Goal: Task Accomplishment & Management: Use online tool/utility

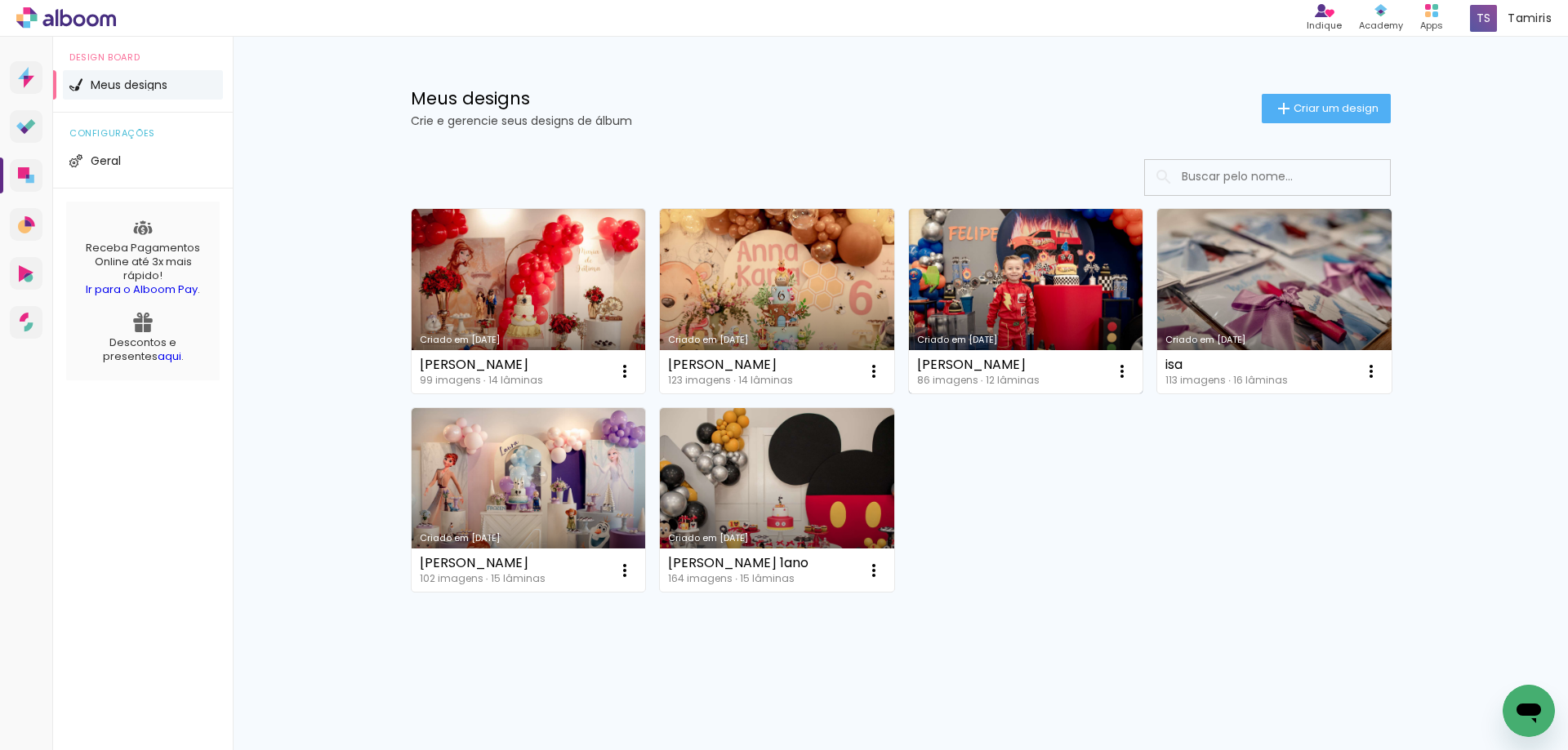
click at [1038, 266] on link "Criado em [DATE]" at bounding box center [1025, 300] width 234 height 185
